Goal: Find contact information: Find contact information

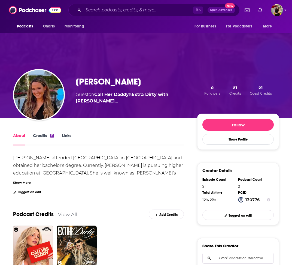
click at [63, 135] on link "Links" at bounding box center [67, 139] width 10 height 13
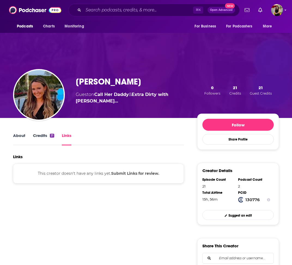
click at [45, 136] on link "Credits 21" at bounding box center [43, 139] width 21 height 13
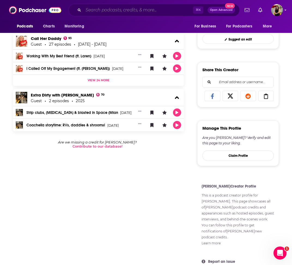
click at [92, 13] on input "Search podcasts, credits, & more..." at bounding box center [138, 10] width 110 height 9
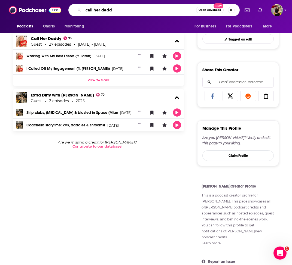
type input "call her daddy"
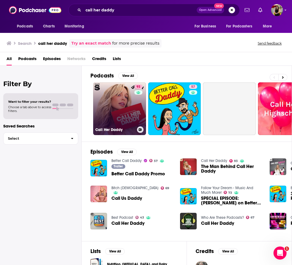
click at [124, 113] on link "93 Call Her Daddy" at bounding box center [119, 108] width 53 height 53
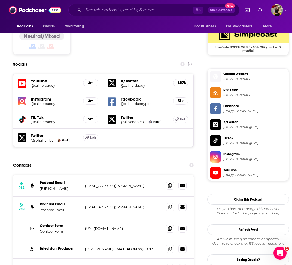
scroll to position [447, 0]
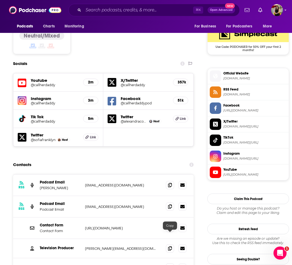
click at [168, 265] on icon at bounding box center [170, 267] width 4 height 4
click at [122, 160] on div "Contacts" at bounding box center [103, 165] width 180 height 10
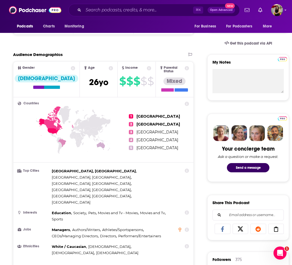
scroll to position [111, 0]
